Goal: Information Seeking & Learning: Learn about a topic

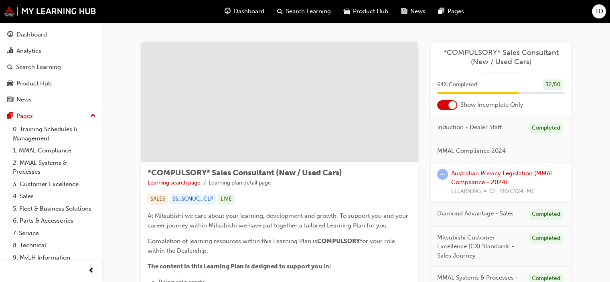
click at [290, 9] on span "Search Learning" at bounding box center [308, 11] width 45 height 9
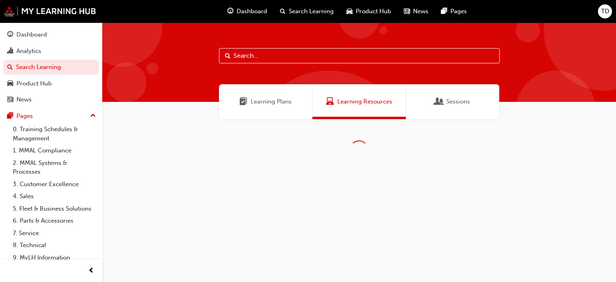
click at [268, 60] on input "text" at bounding box center [359, 55] width 281 height 15
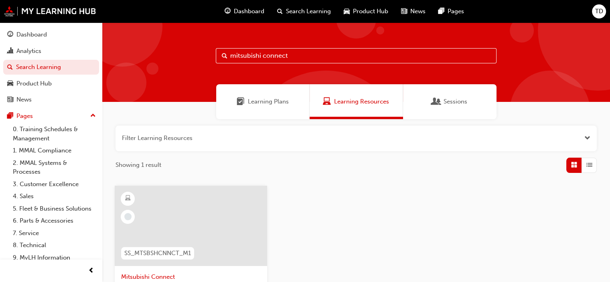
drag, startPoint x: 276, startPoint y: 56, endPoint x: 205, endPoint y: 61, distance: 71.2
click at [210, 59] on div "mitsubishi connect" at bounding box center [356, 61] width 508 height 79
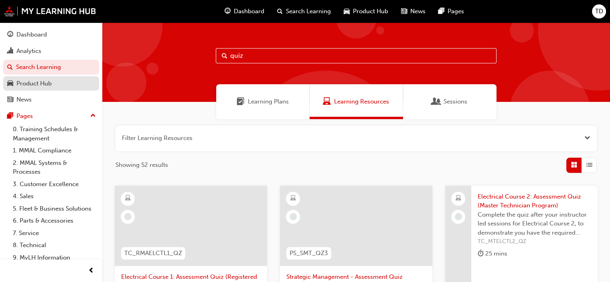
type input "quiz"
click at [48, 81] on div "Product Hub" at bounding box center [33, 83] width 35 height 9
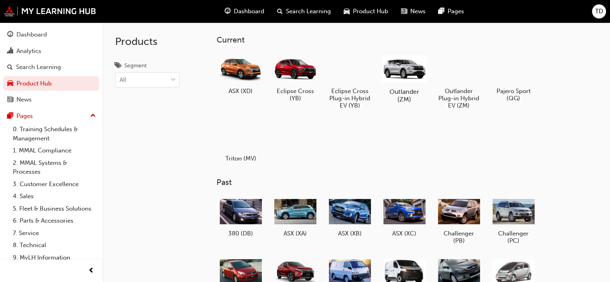
click at [412, 70] on div at bounding box center [404, 69] width 45 height 32
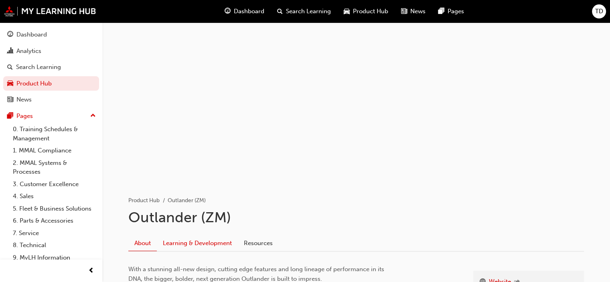
click at [206, 242] on link "Learning & Development" at bounding box center [197, 242] width 81 height 15
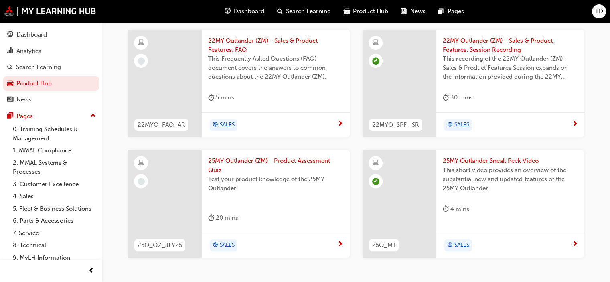
scroll to position [512, 0]
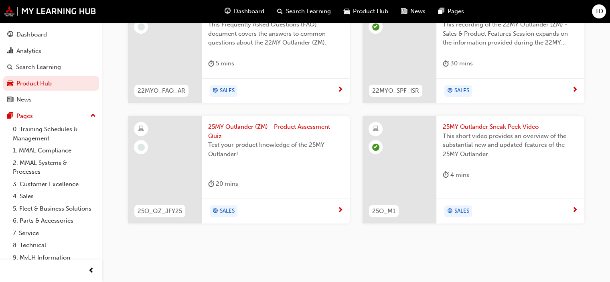
click at [272, 193] on div "25MY Outlander (ZM) - Product Assessment Quiz Test your product knowledge of th…" at bounding box center [276, 157] width 148 height 83
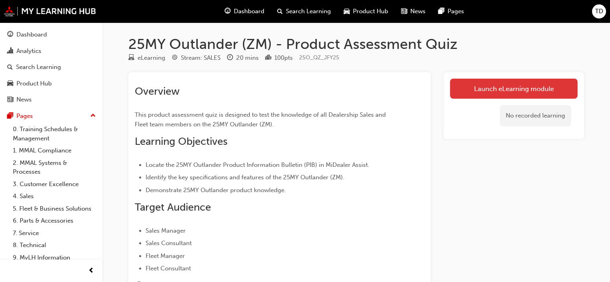
click at [488, 92] on link "Launch eLearning module" at bounding box center [514, 89] width 128 height 20
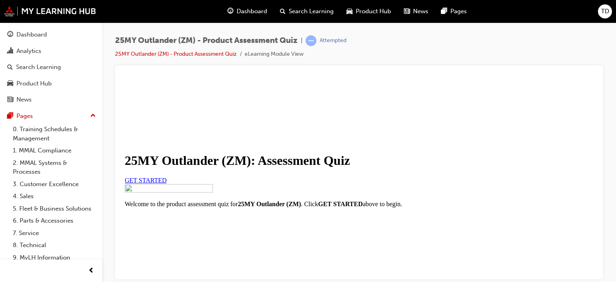
scroll to position [40, 0]
click at [167, 183] on link "GET STARTED" at bounding box center [146, 180] width 42 height 7
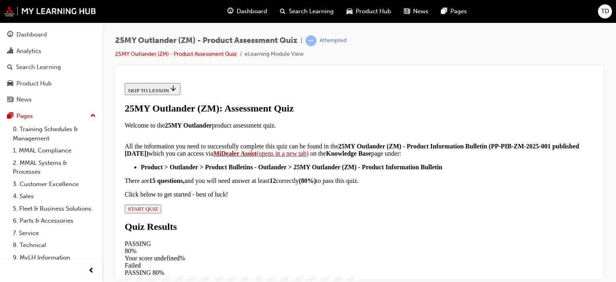
scroll to position [217, 0]
click at [158, 211] on span "START QUIZ" at bounding box center [143, 208] width 30 height 6
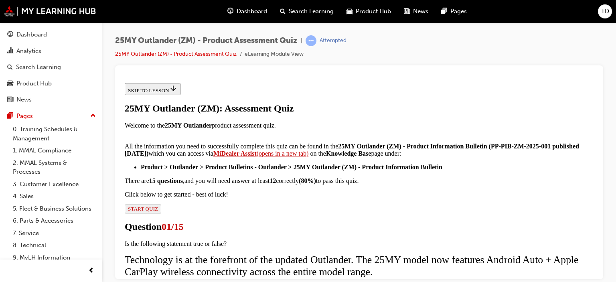
scroll to position [75, 0]
radio input "true"
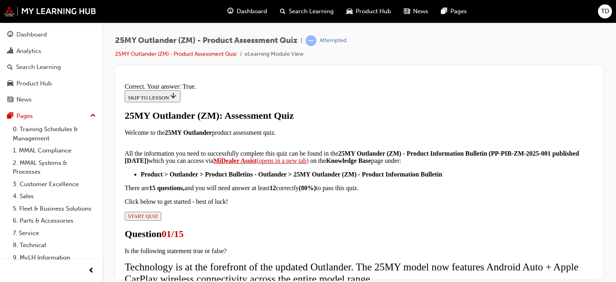
scroll to position [180, 0]
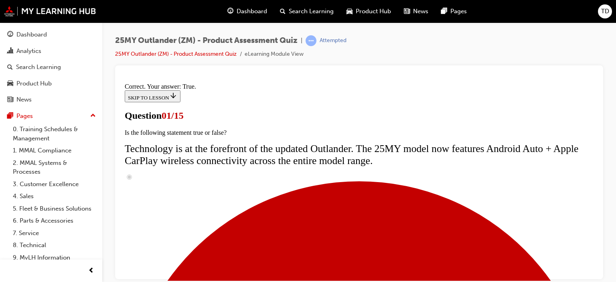
scroll to position [80, 0]
radio input "true"
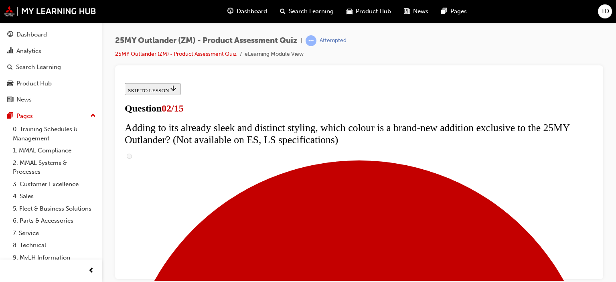
scroll to position [80, 0]
checkbox input "true"
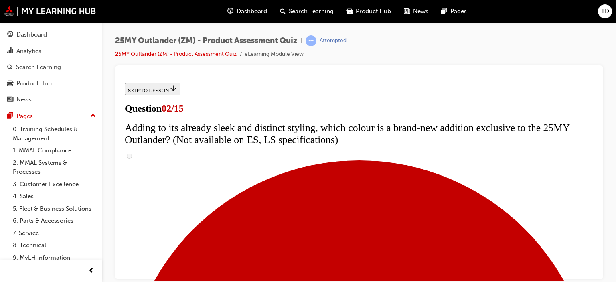
scroll to position [201, 0]
checkbox input "true"
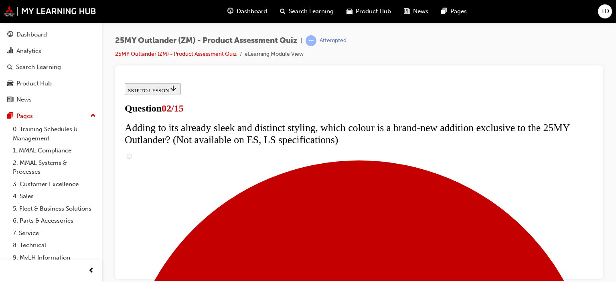
checkbox input "true"
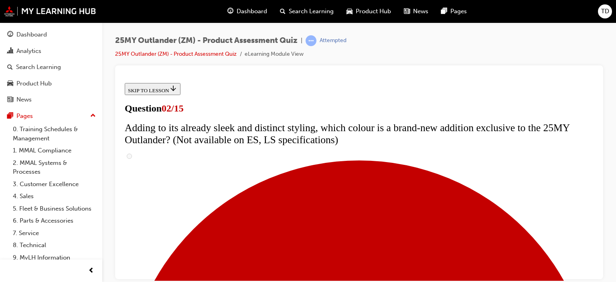
checkbox input "true"
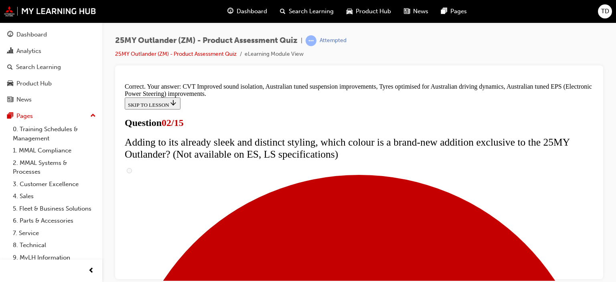
scroll to position [302, 0]
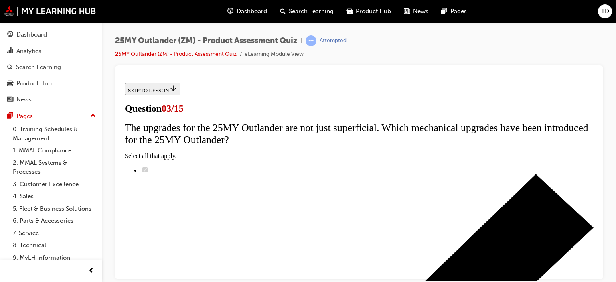
scroll to position [120, 0]
radio input "true"
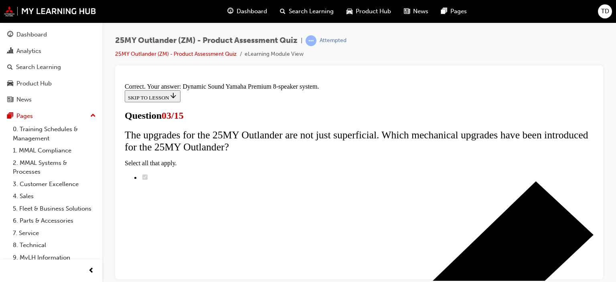
scroll to position [209, 0]
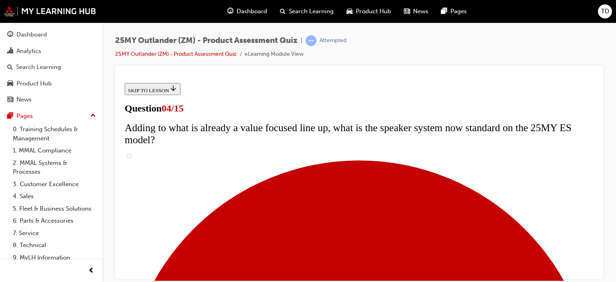
scroll to position [40, 0]
checkbox input "true"
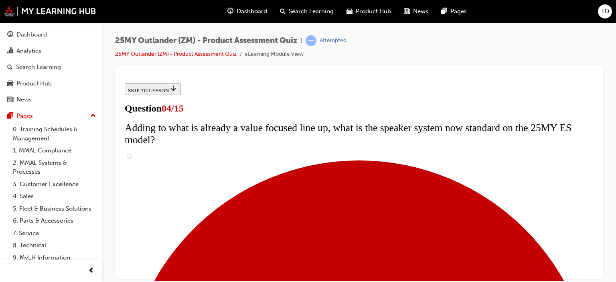
checkbox input "true"
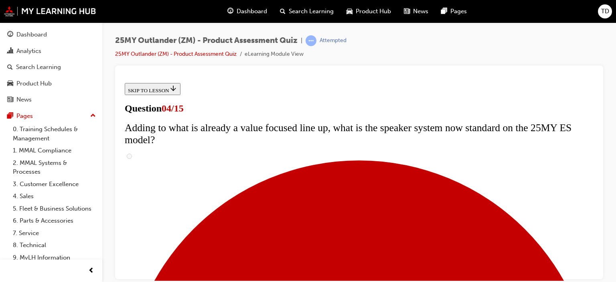
checkbox input "true"
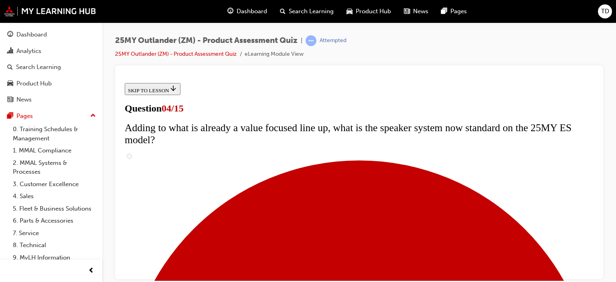
checkbox input "true"
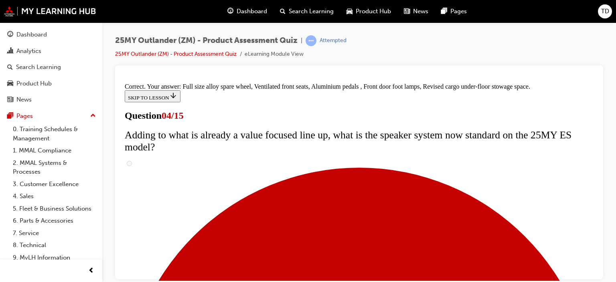
scroll to position [341, 0]
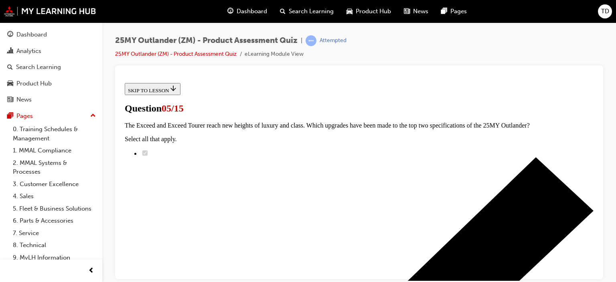
scroll to position [160, 0]
radio input "true"
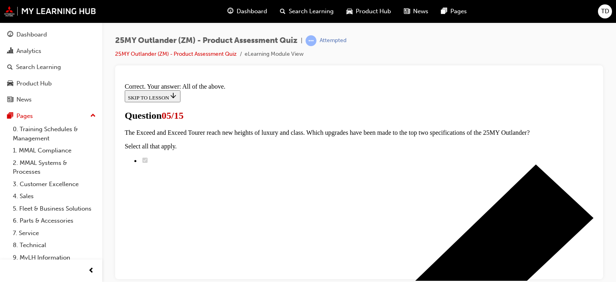
scroll to position [281, 0]
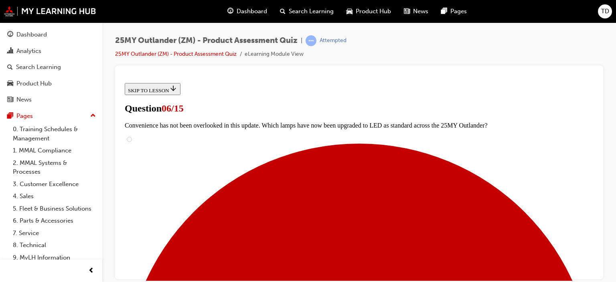
scroll to position [321, 0]
radio input "true"
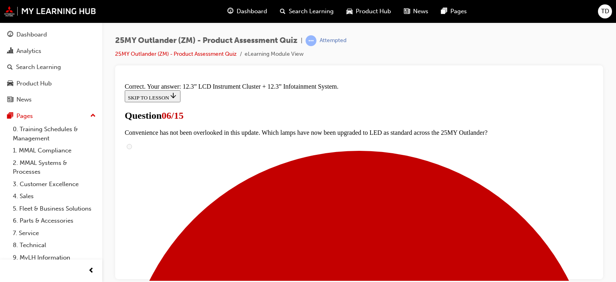
scroll to position [357, 0]
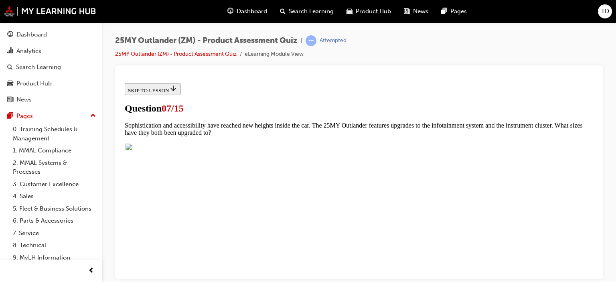
scroll to position [321, 0]
checkbox input "true"
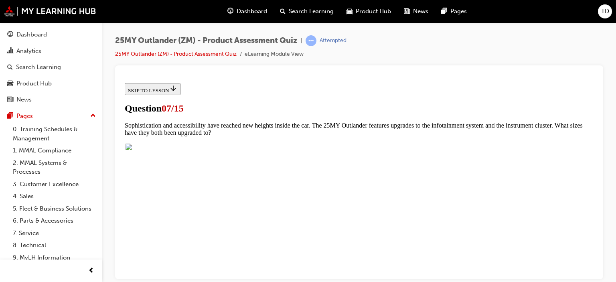
checkbox input "true"
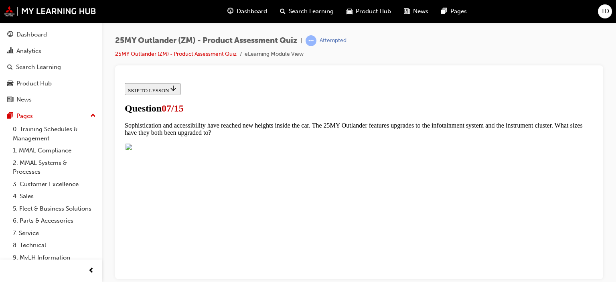
checkbox input "true"
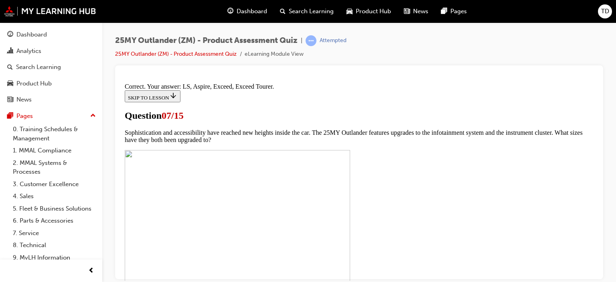
scroll to position [448, 0]
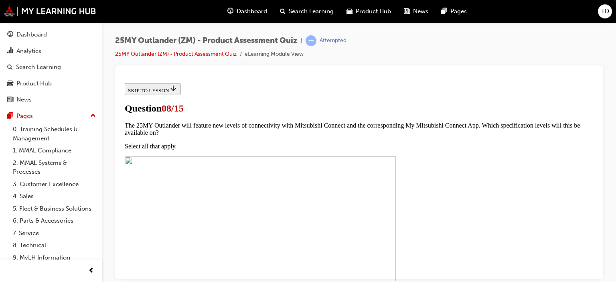
scroll to position [40, 0]
radio input "true"
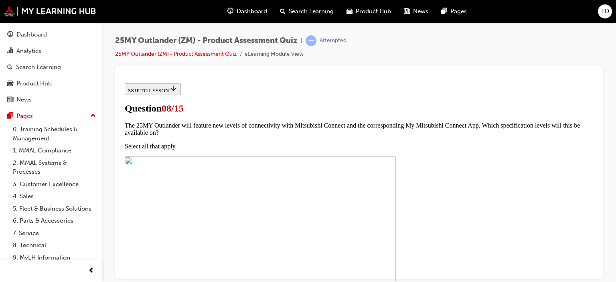
radio input "true"
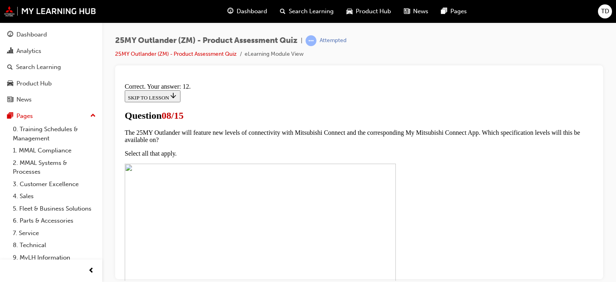
scroll to position [217, 0]
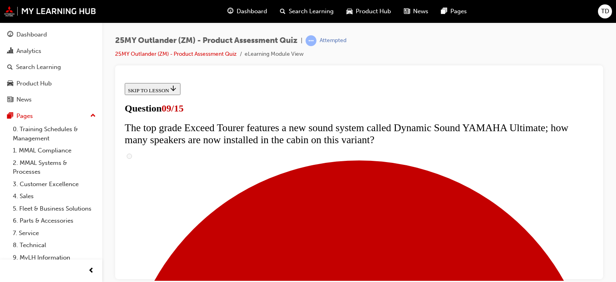
scroll to position [441, 0]
radio input "true"
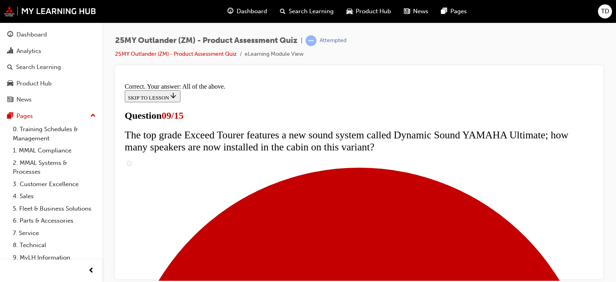
scroll to position [495, 0]
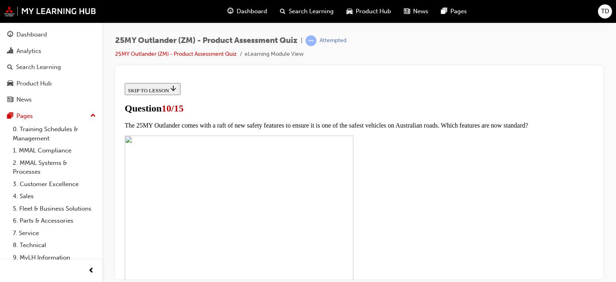
scroll to position [241, 0]
checkbox input "true"
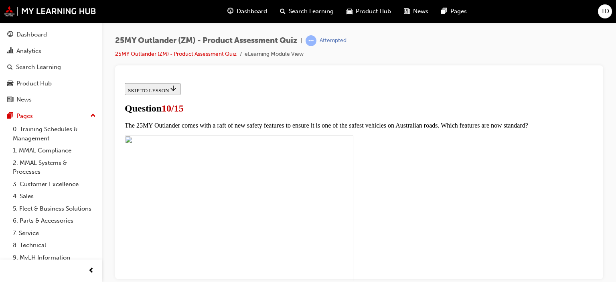
checkbox input "true"
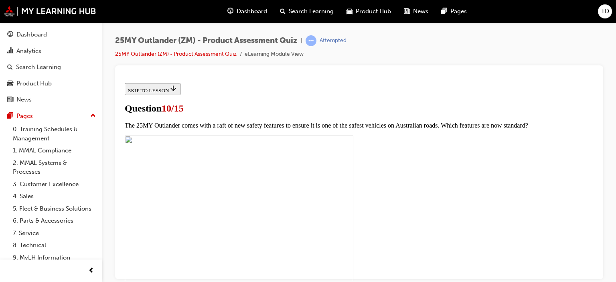
checkbox input "true"
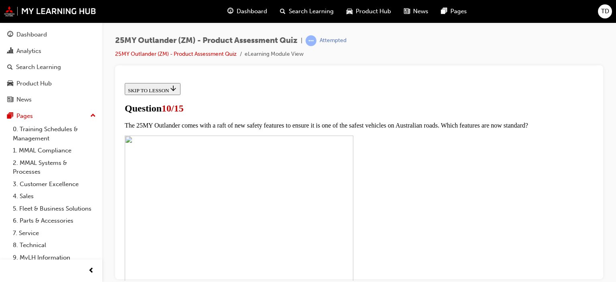
scroll to position [321, 0]
checkbox input "true"
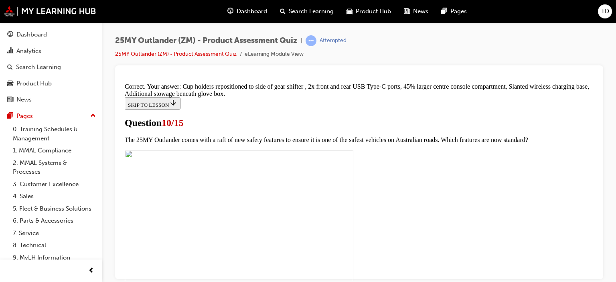
scroll to position [429, 0]
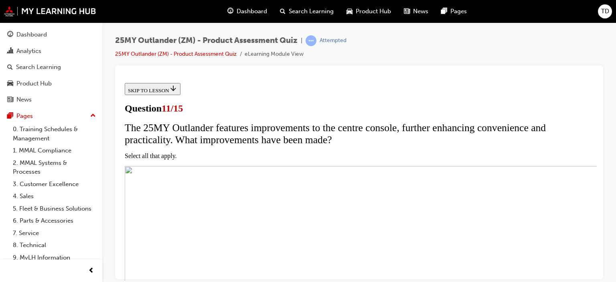
scroll to position [160, 0]
checkbox input "true"
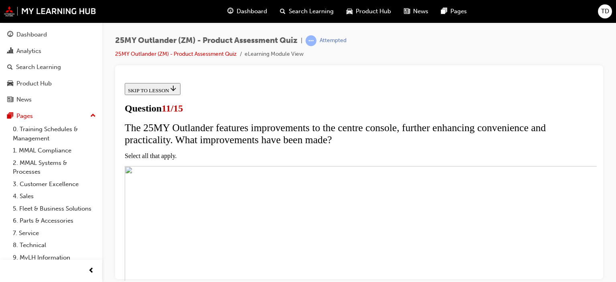
checkbox input "false"
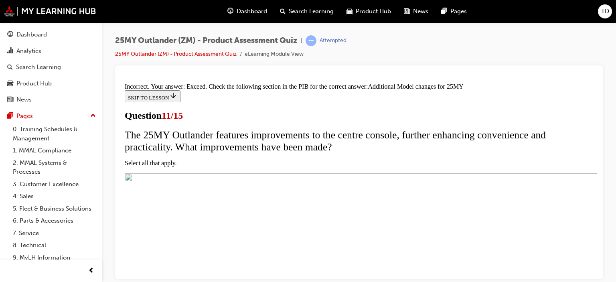
scroll to position [326, 0]
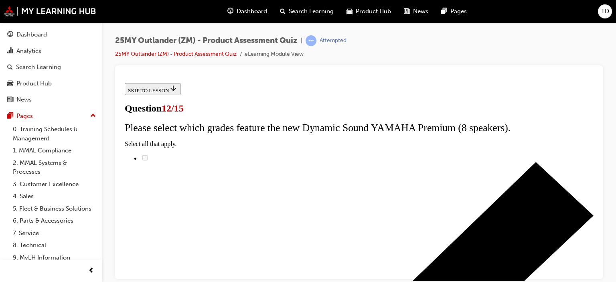
scroll to position [80, 0]
radio input "true"
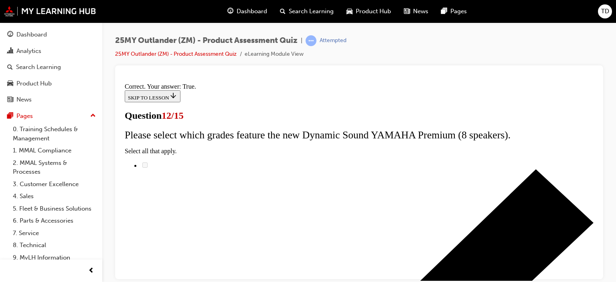
scroll to position [180, 0]
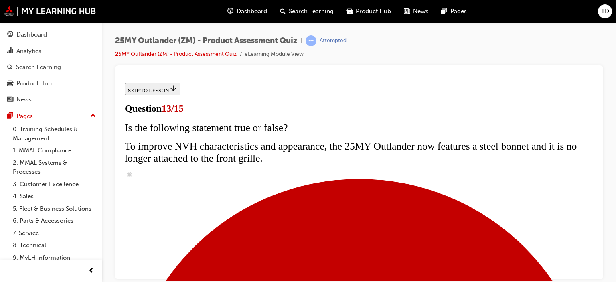
scroll to position [29, 0]
drag, startPoint x: 217, startPoint y: 162, endPoint x: 294, endPoint y: 203, distance: 87.4
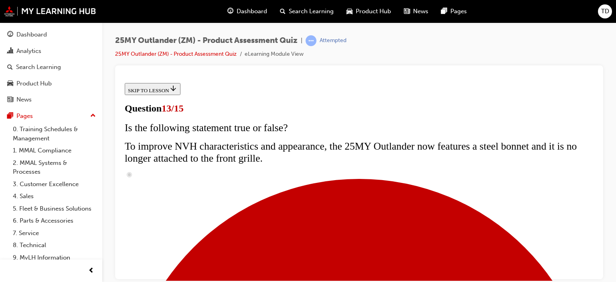
drag, startPoint x: 260, startPoint y: 195, endPoint x: 215, endPoint y: 160, distance: 57.5
drag, startPoint x: 235, startPoint y: 158, endPoint x: 389, endPoint y: 164, distance: 153.8
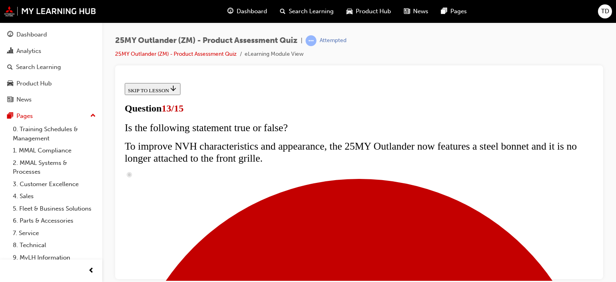
copy div "Breakdown assistance Vehicle finder Speed alert Light & Horn operation Anti-the…"
radio input "true"
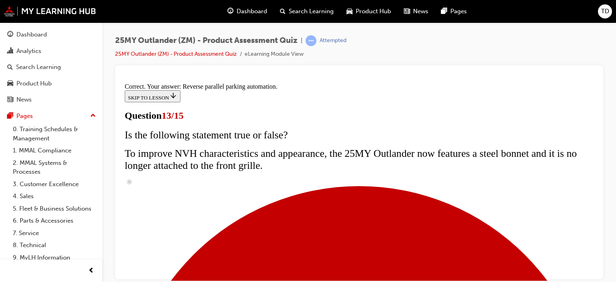
scroll to position [295, 0]
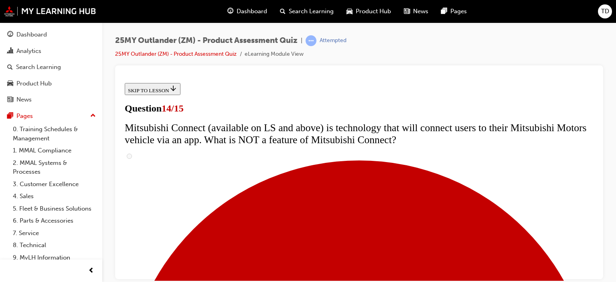
scroll to position [321, 0]
radio input "true"
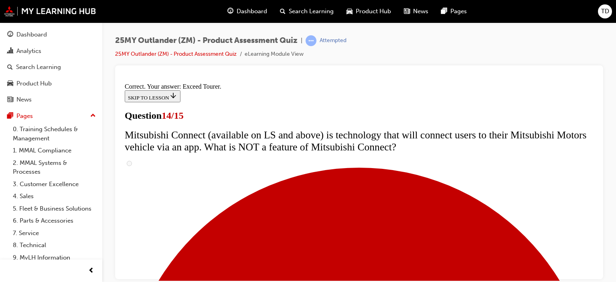
scroll to position [421, 0]
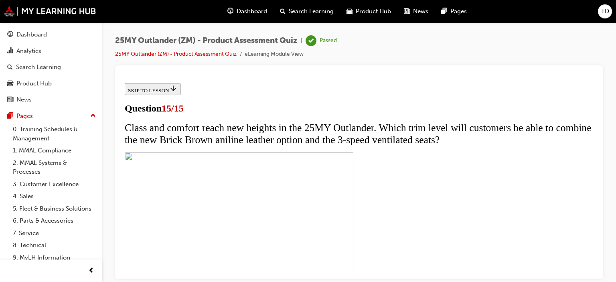
scroll to position [207, 0]
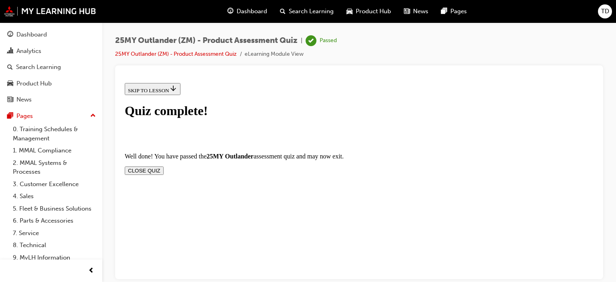
click at [164, 166] on button "CLOSE QUIZ" at bounding box center [144, 170] width 39 height 8
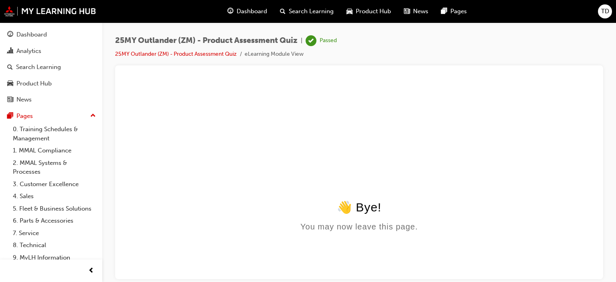
scroll to position [0, 0]
